Goal: Transaction & Acquisition: Purchase product/service

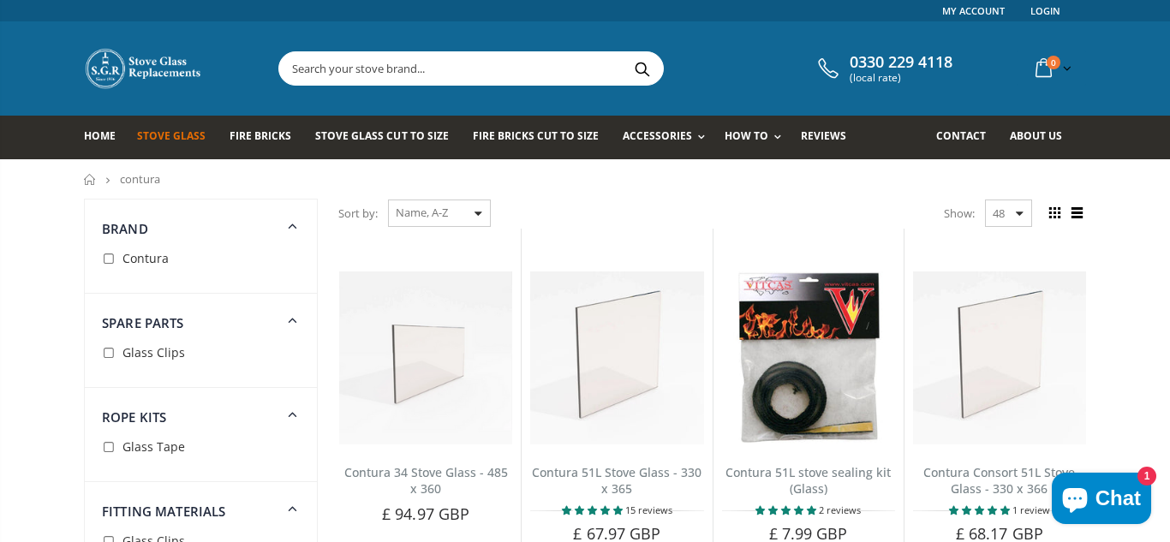
click at [177, 132] on span "Stove Glass" at bounding box center [171, 135] width 69 height 15
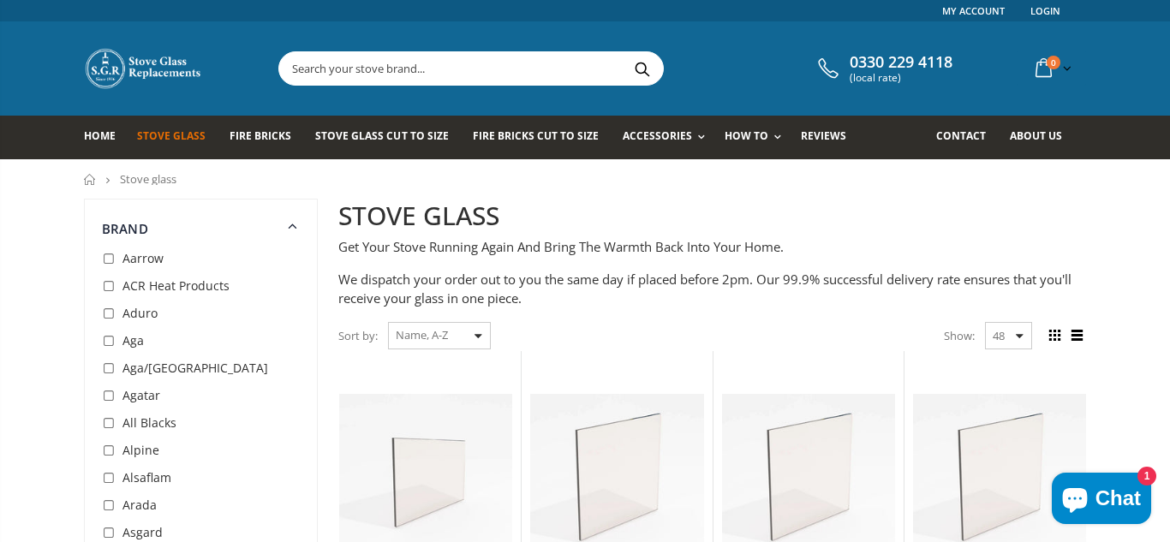
drag, startPoint x: 1169, startPoint y: 145, endPoint x: 1169, endPoint y: 179, distance: 34.3
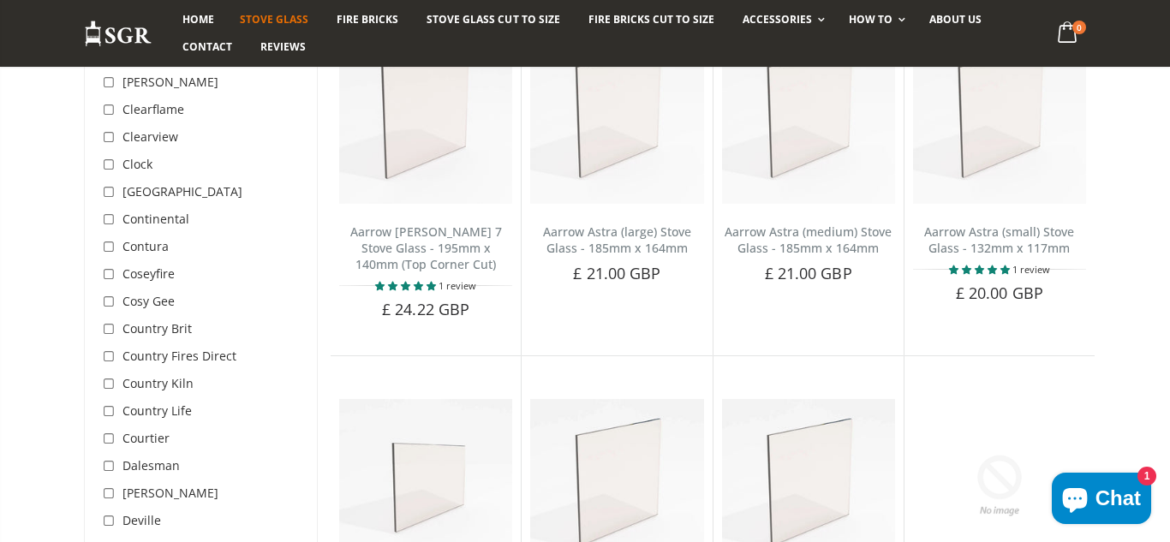
scroll to position [1439, 0]
click at [143, 236] on span "Contura" at bounding box center [145, 244] width 46 height 16
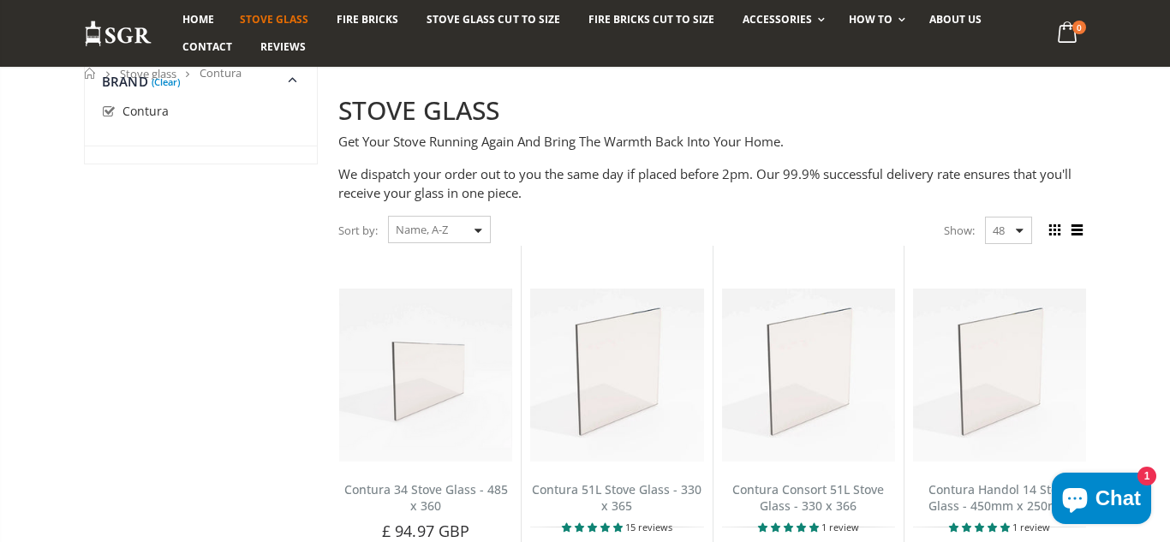
scroll to position [75, 0]
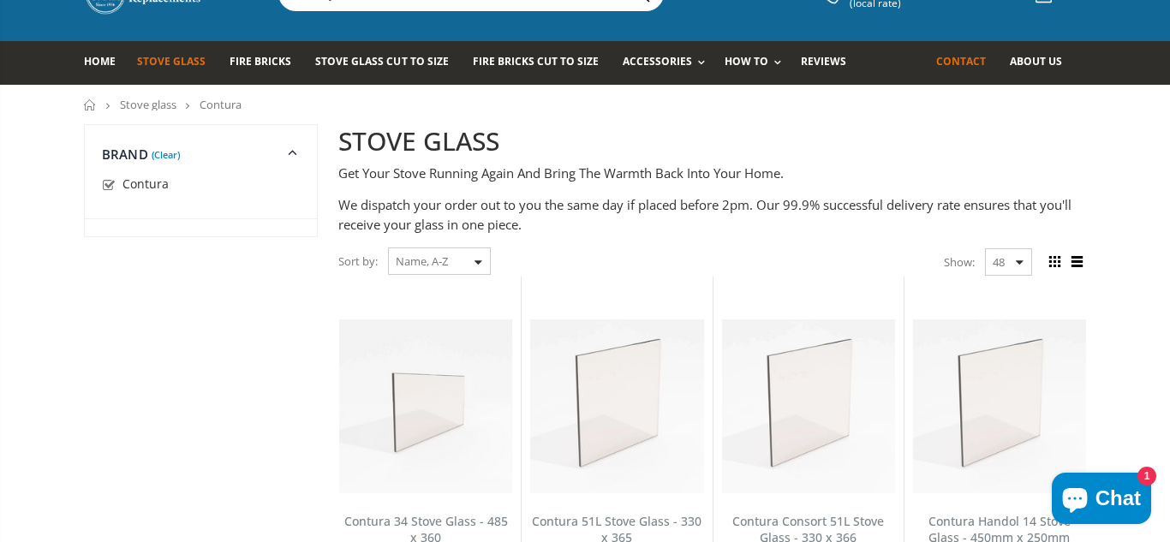
click at [955, 63] on span "Contact" at bounding box center [961, 61] width 50 height 15
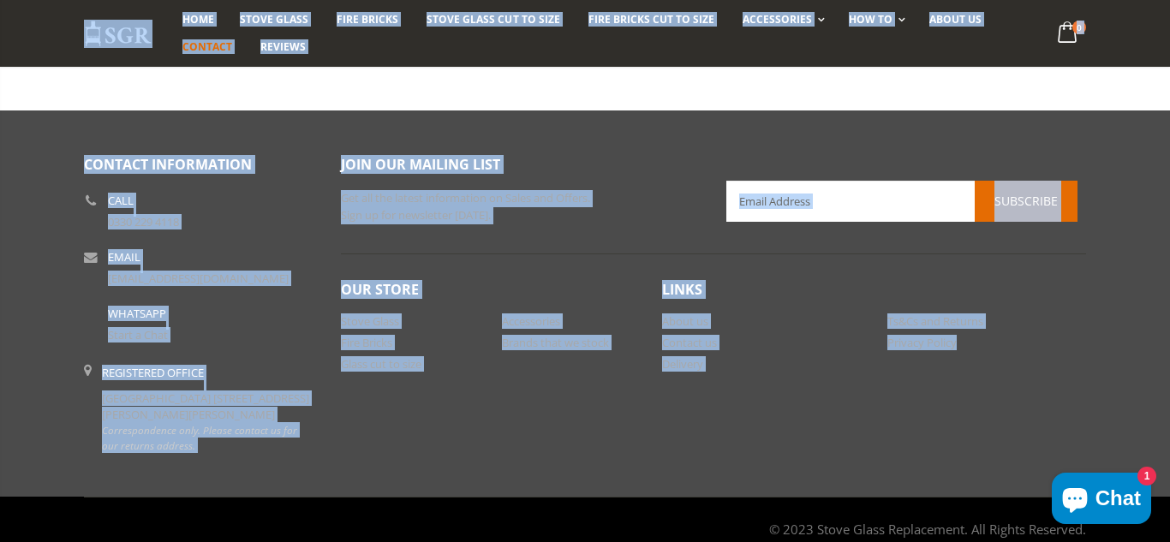
scroll to position [957, 0]
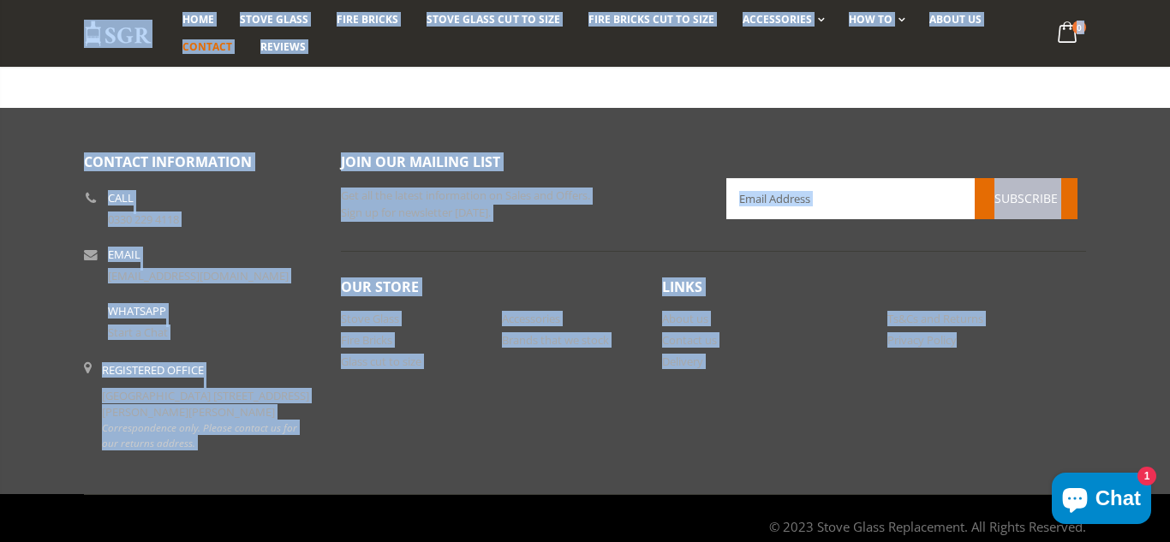
drag, startPoint x: 1169, startPoint y: 50, endPoint x: 1169, endPoint y: 389, distance: 339.2
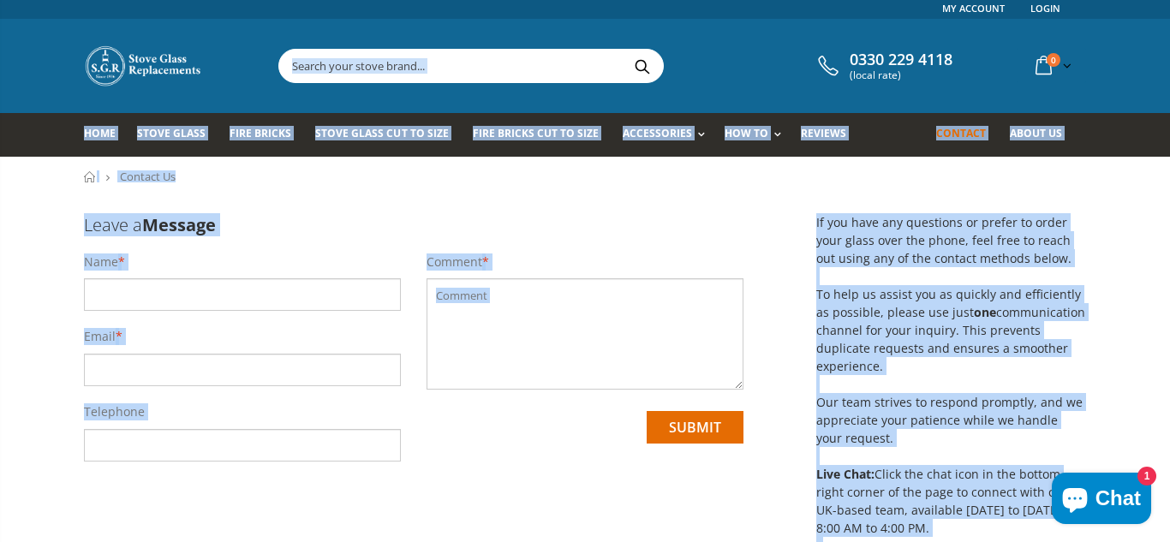
scroll to position [0, 0]
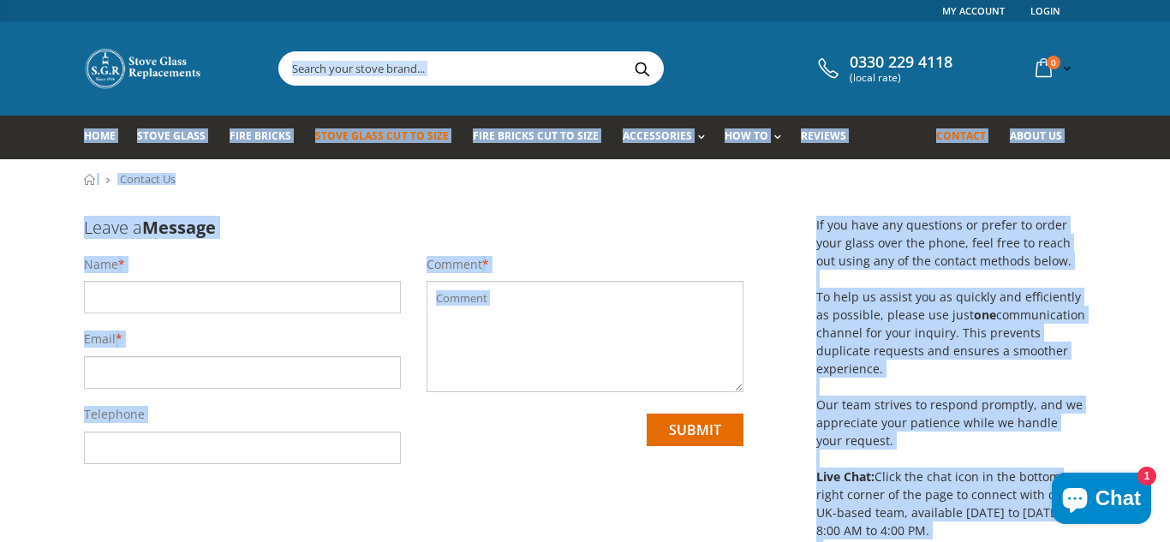
click at [383, 135] on span "Stove Glass Cut To Size" at bounding box center [381, 135] width 133 height 15
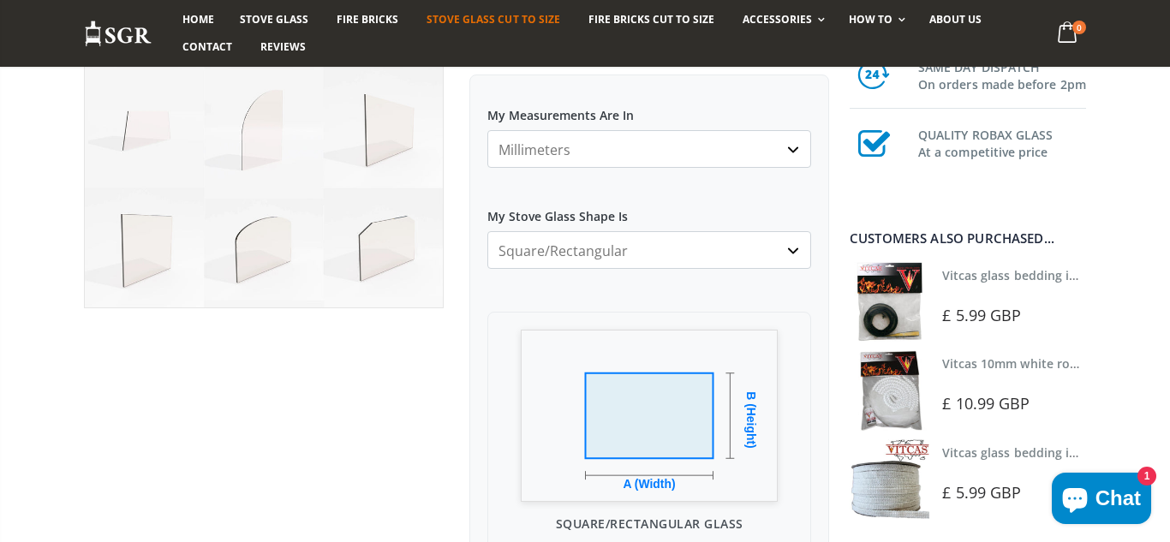
scroll to position [259, 0]
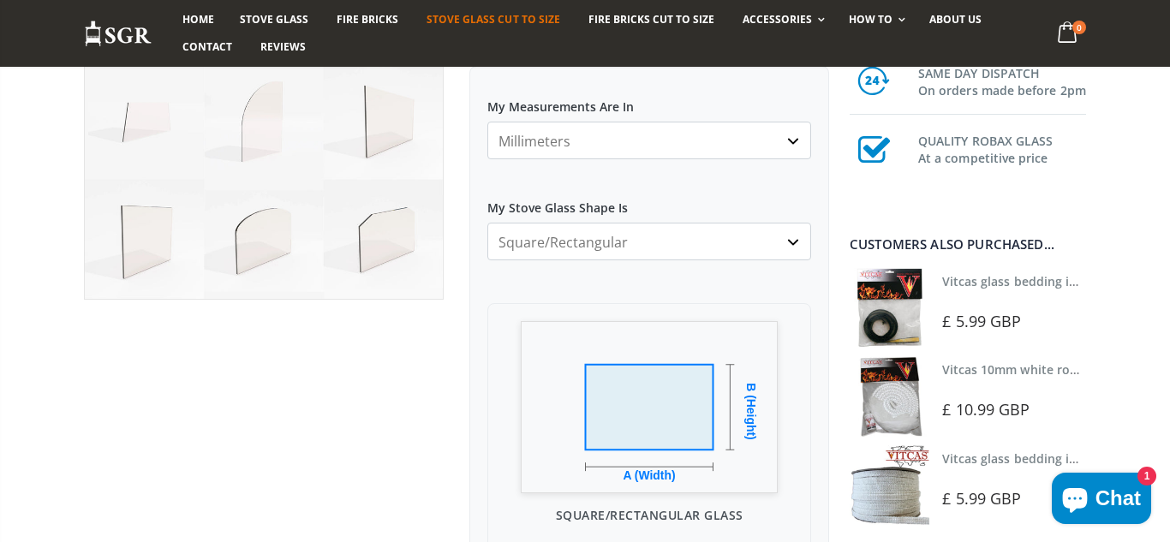
click at [796, 242] on select "Square/Rectangular Arched Half Arch Both Top Corners Cut Single Corner Cut All …" at bounding box center [649, 242] width 324 height 38
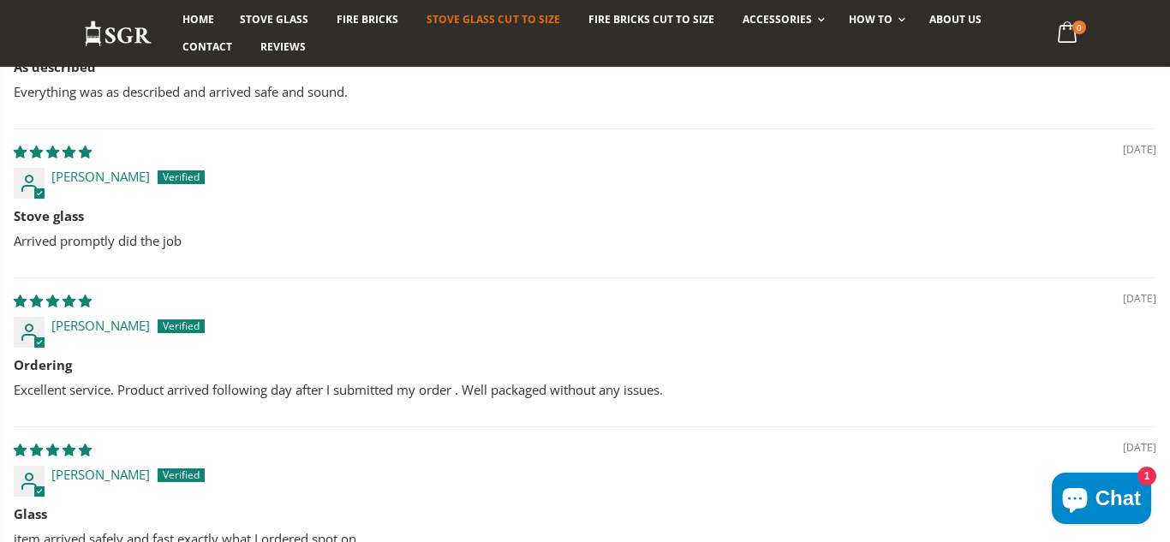
scroll to position [3869, 0]
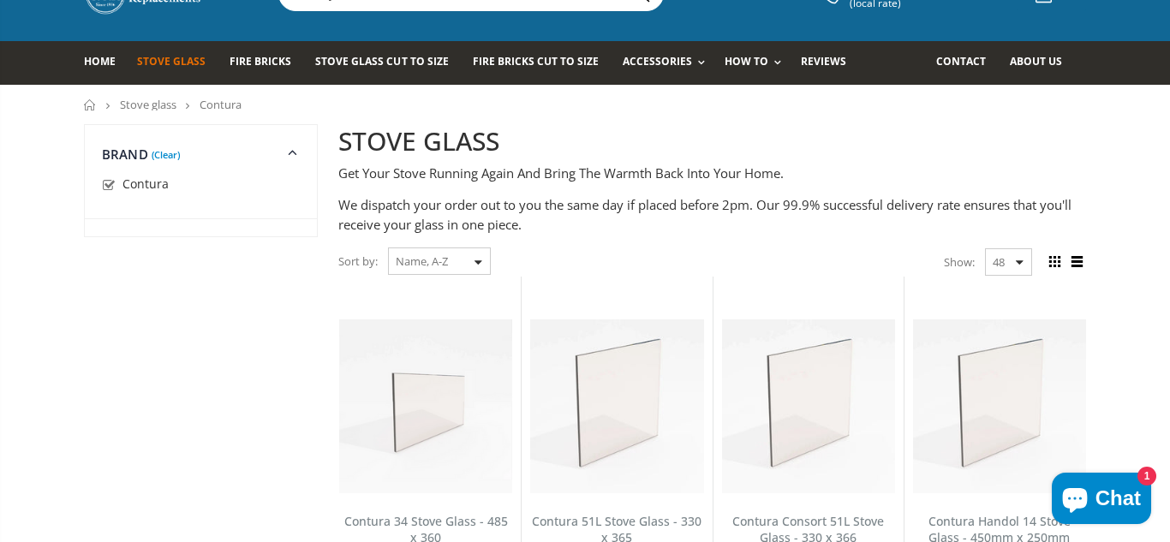
scroll to position [1439, 0]
